Goal: Task Accomplishment & Management: Use online tool/utility

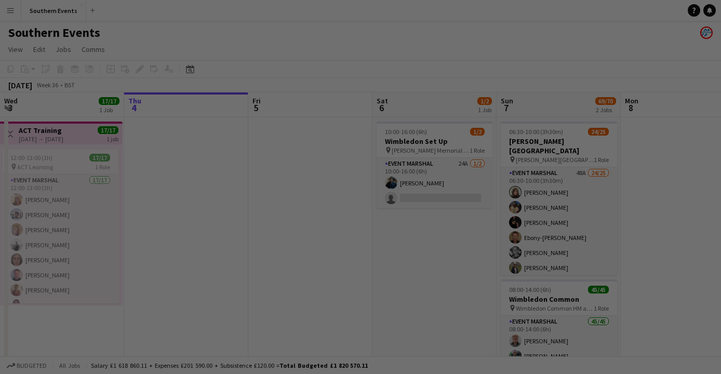
click at [410, 78] on div at bounding box center [364, 189] width 729 height 378
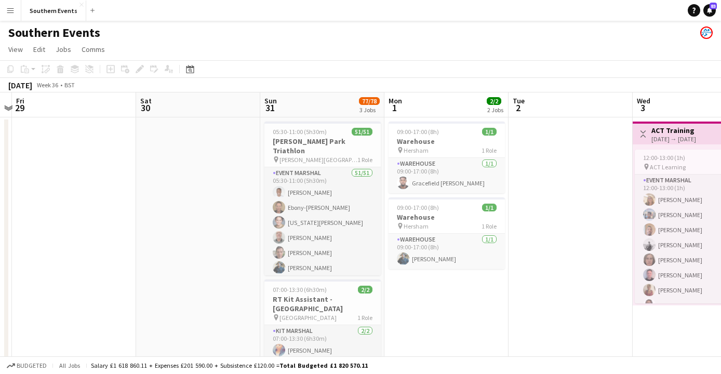
scroll to position [0, 248]
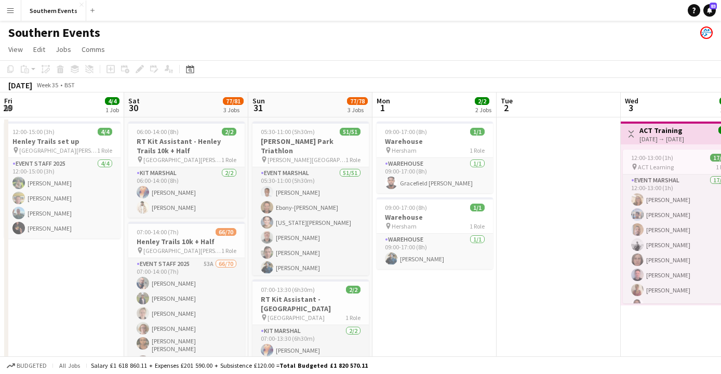
click at [25, 84] on div "[DATE]" at bounding box center [20, 85] width 24 height 10
click at [10, 53] on span "View" at bounding box center [15, 49] width 15 height 9
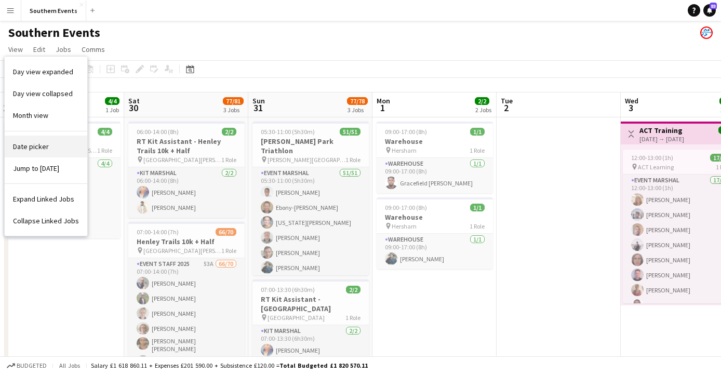
click at [32, 145] on span "Date picker" at bounding box center [31, 146] width 36 height 9
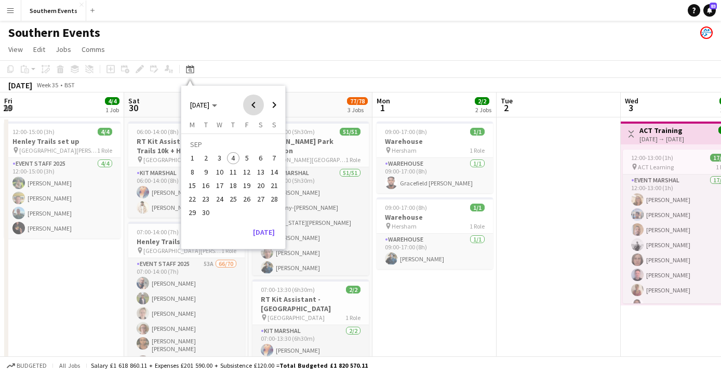
click at [255, 104] on span "Previous month" at bounding box center [253, 105] width 21 height 21
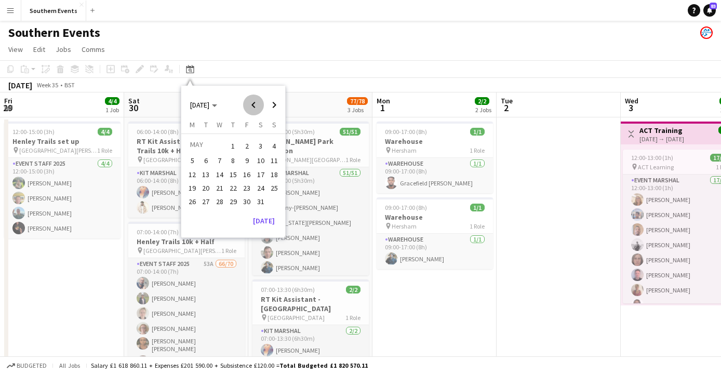
click at [255, 104] on span "Previous month" at bounding box center [253, 105] width 21 height 21
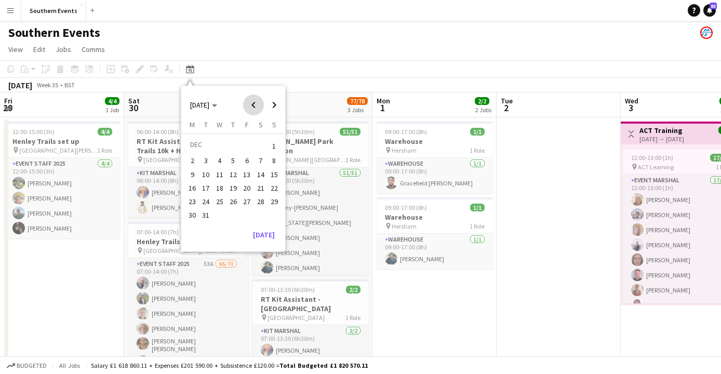
click at [255, 104] on span "Previous month" at bounding box center [253, 105] width 21 height 21
click at [251, 103] on span "Previous month" at bounding box center [253, 105] width 21 height 21
click at [261, 199] on span "28" at bounding box center [261, 201] width 12 height 12
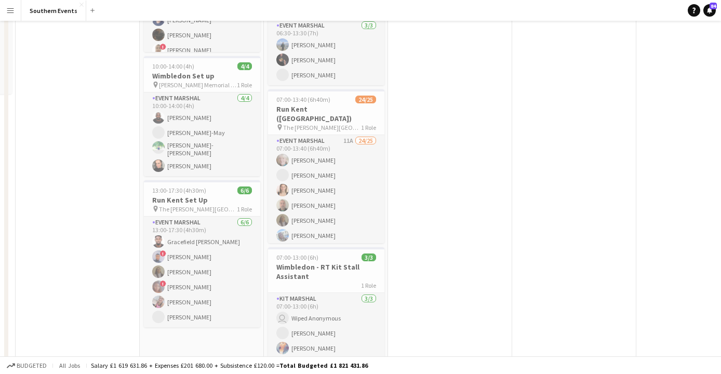
scroll to position [0, 0]
